Goal: Transaction & Acquisition: Purchase product/service

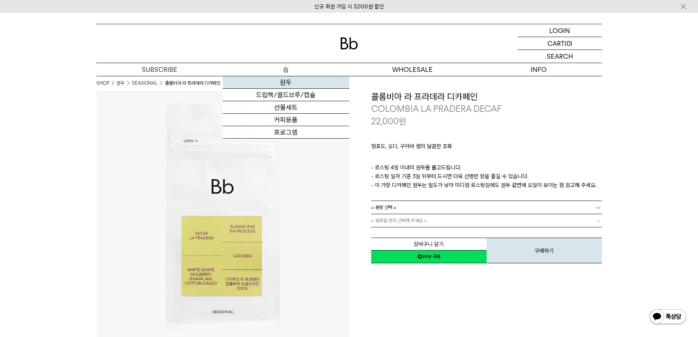
click at [287, 81] on link "원두" at bounding box center [286, 82] width 126 height 12
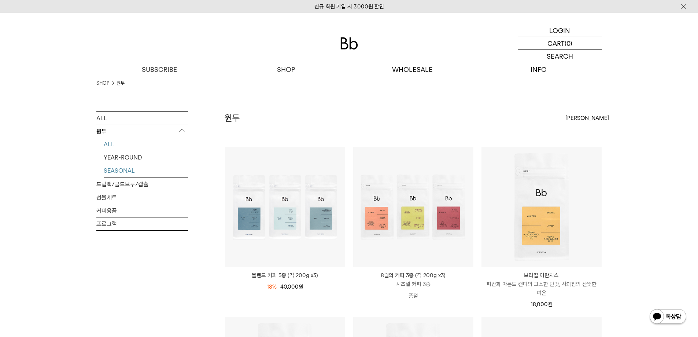
click at [133, 172] on link "SEASONAL" at bounding box center [146, 170] width 84 height 13
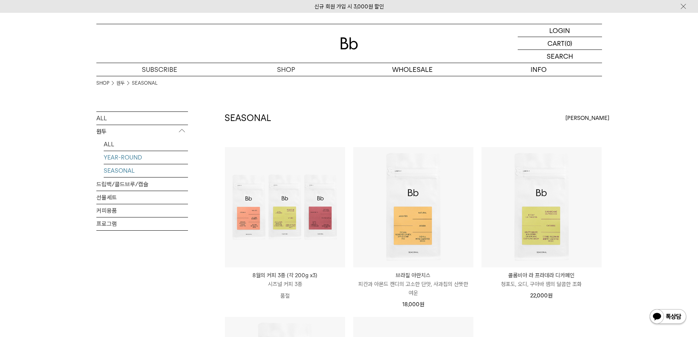
click at [140, 159] on link "YEAR-ROUND" at bounding box center [146, 157] width 84 height 13
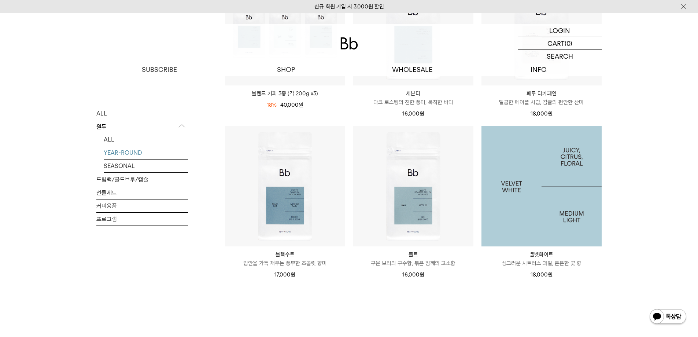
scroll to position [183, 0]
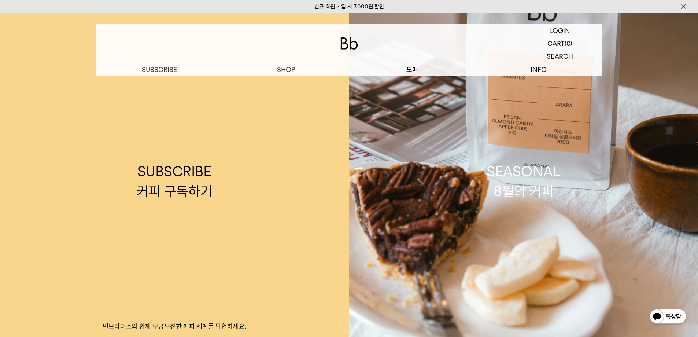
click at [417, 70] on p "도매" at bounding box center [412, 69] width 126 height 13
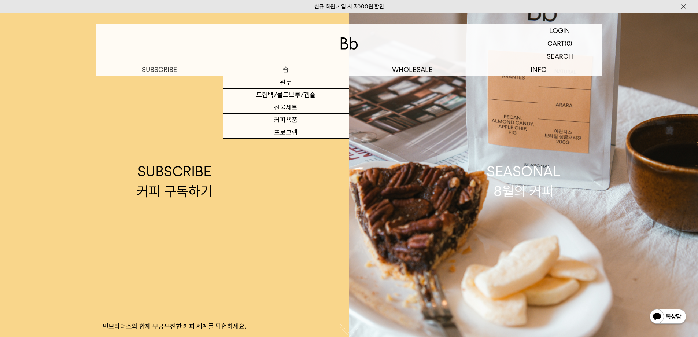
click at [283, 71] on p "숍" at bounding box center [286, 69] width 126 height 13
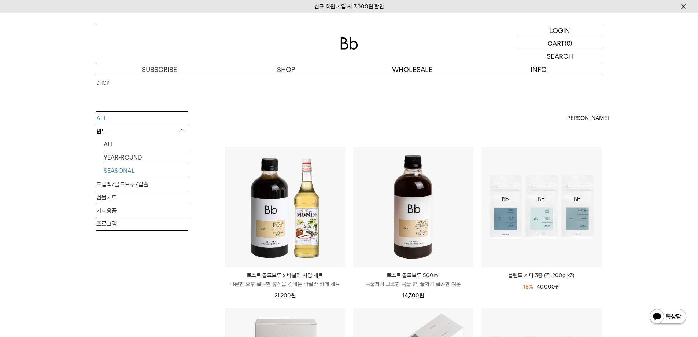
click at [130, 169] on link "SEASONAL" at bounding box center [146, 170] width 84 height 13
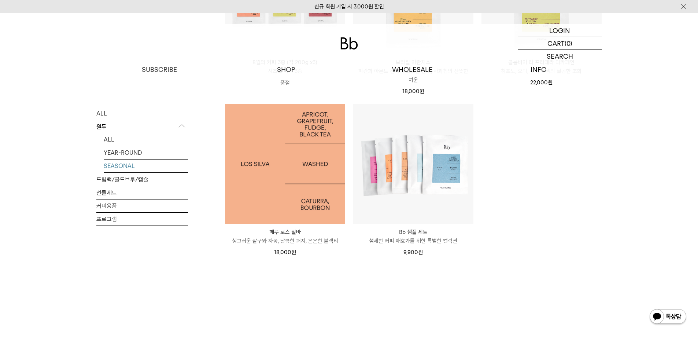
scroll to position [110, 0]
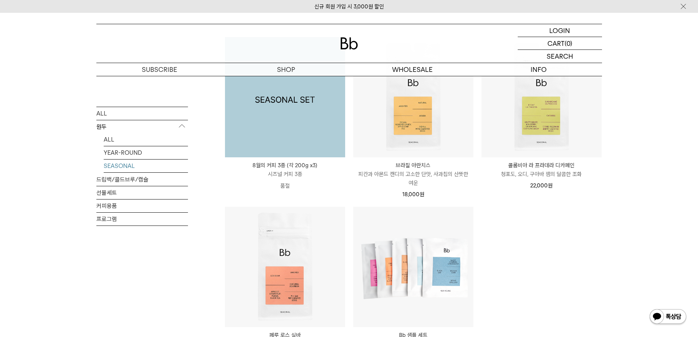
click at [294, 133] on img at bounding box center [285, 97] width 120 height 120
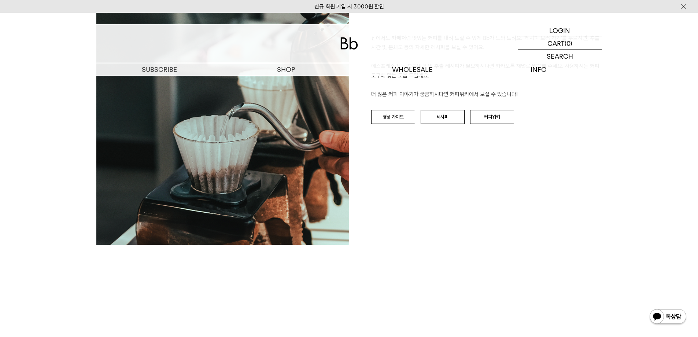
scroll to position [1540, 0]
